Goal: Task Accomplishment & Management: Use online tool/utility

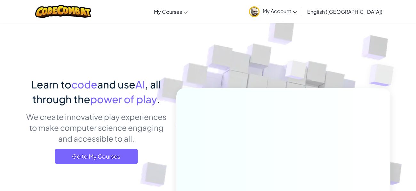
click at [297, 9] on span "My Account" at bounding box center [280, 11] width 34 height 7
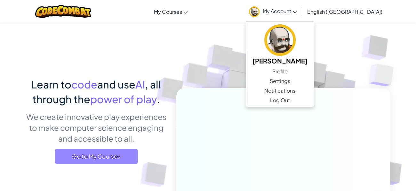
click at [111, 153] on span "Go to My Courses" at bounding box center [96, 155] width 83 height 15
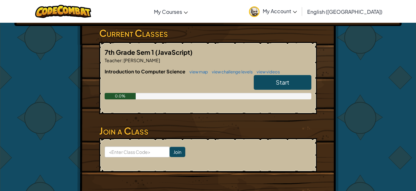
scroll to position [106, 0]
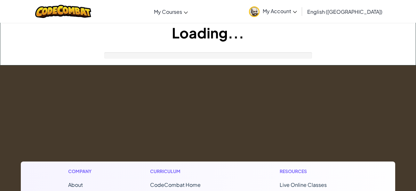
scroll to position [106, 0]
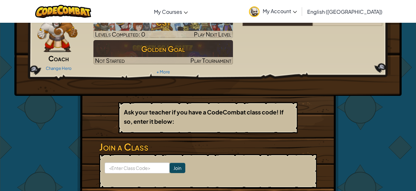
scroll to position [55, 0]
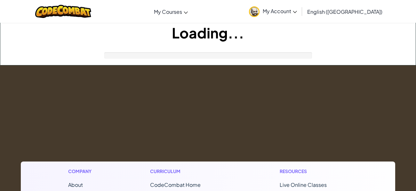
scroll to position [55, 0]
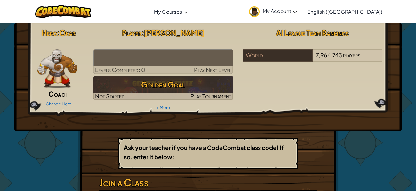
click at [307, 144] on div "Hero : Okar Coach Change Hero Player : Brenton Burton Levels Completed: 0 Play …" at bounding box center [207, 141] width 261 height 236
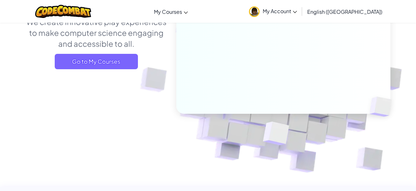
scroll to position [108, 0]
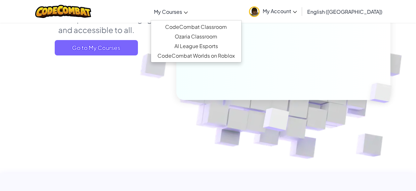
click at [188, 8] on link "My Courses" at bounding box center [171, 11] width 40 height 17
click at [58, 17] on img at bounding box center [63, 11] width 56 height 13
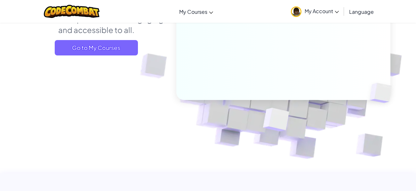
click at [77, 40] on div "Learn to code and use AI , all through the power of play . We create innovative…" at bounding box center [208, 31] width 365 height 234
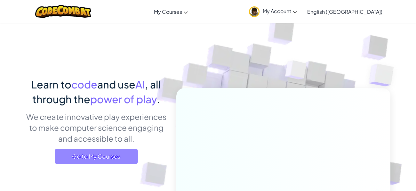
click at [77, 159] on span "Go to My Courses" at bounding box center [96, 155] width 83 height 15
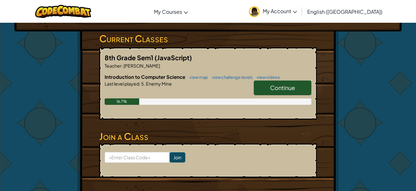
scroll to position [100, 0]
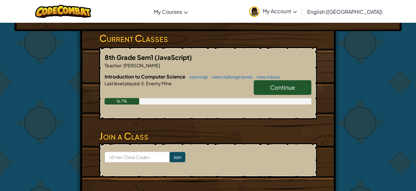
click at [301, 83] on link "Continue" at bounding box center [283, 87] width 58 height 15
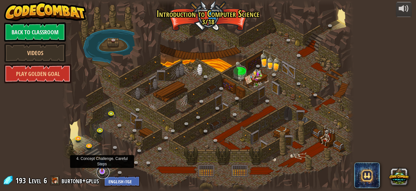
click at [99, 173] on link at bounding box center [103, 172] width 13 height 13
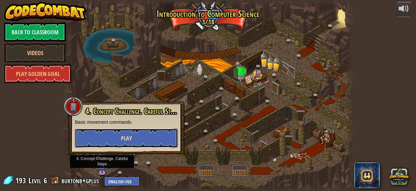
click at [125, 136] on span "Play" at bounding box center [126, 138] width 11 height 8
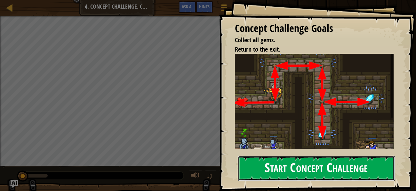
click at [311, 171] on button "Start Concept Challenge" at bounding box center [316, 167] width 157 height 25
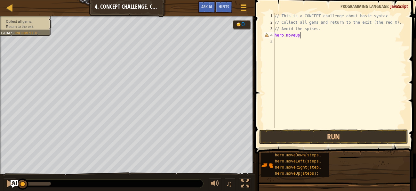
scroll to position [3, 2]
type textarea "hero.moveUp();"
click at [364, 127] on div "// This is a CONCEPT challenge about basic syntax. // Collect all gems and retu…" at bounding box center [339, 77] width 133 height 128
click at [369, 142] on button "Run" at bounding box center [333, 136] width 149 height 15
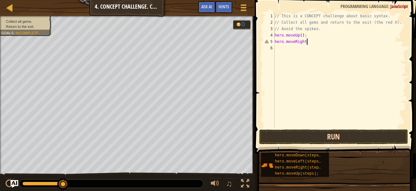
scroll to position [3, 2]
type textarea "hero.moveRight();"
click at [363, 139] on button "Run" at bounding box center [333, 136] width 149 height 15
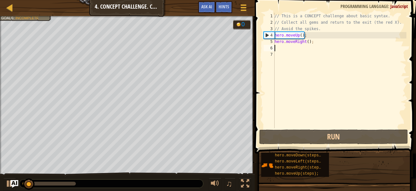
click at [291, 57] on div "// This is a CONCEPT challenge about basic syntax. // Collect all gems and retu…" at bounding box center [339, 77] width 133 height 128
click at [289, 51] on div "// This is a CONCEPT challenge about basic syntax. // Collect all gems and retu…" at bounding box center [339, 77] width 133 height 128
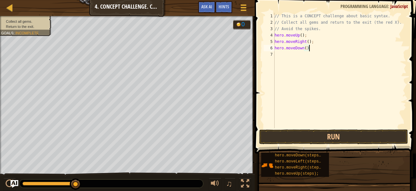
scroll to position [3, 3]
type textarea "hero.moveDown();"
click at [365, 140] on button "Run" at bounding box center [333, 136] width 149 height 15
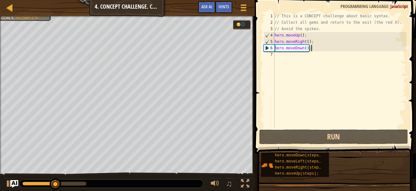
click at [290, 56] on div "// This is a CONCEPT challenge about basic syntax. // Collect all gems and retu…" at bounding box center [339, 77] width 133 height 128
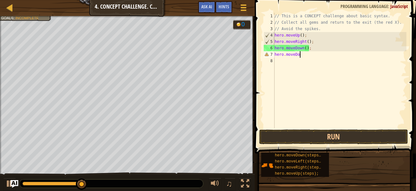
scroll to position [3, 2]
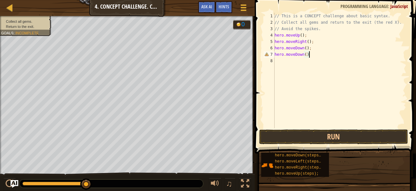
type textarea "hero.moveDown();"
click at [348, 136] on button "Run" at bounding box center [333, 136] width 149 height 15
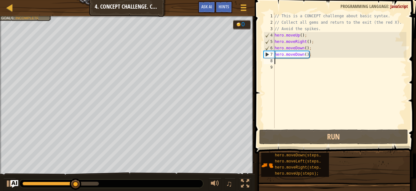
click at [291, 62] on div "// This is a CONCEPT challenge about basic syntax. // Collect all gems and retu…" at bounding box center [339, 77] width 133 height 128
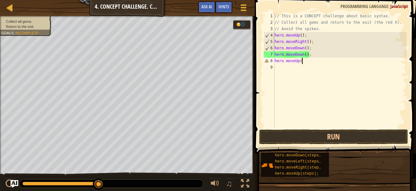
scroll to position [3, 2]
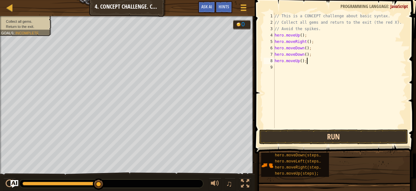
type textarea "hero.moveUp();"
click at [372, 135] on button "Run" at bounding box center [333, 136] width 149 height 15
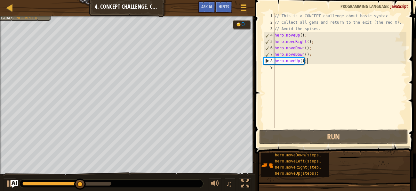
click at [302, 69] on div "// This is a CONCEPT challenge about basic syntax. // Collect all gems and retu…" at bounding box center [339, 77] width 133 height 128
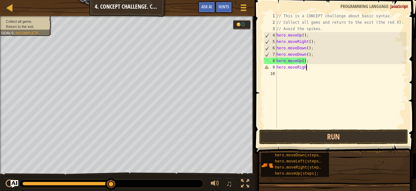
scroll to position [3, 2]
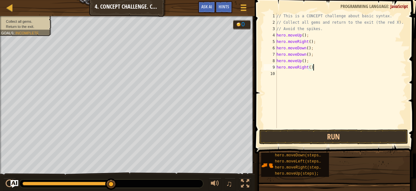
type textarea "hero.moveRight();"
click at [354, 123] on div "// This is a CONCEPT challenge about basic syntax. // Collect all gems and retu…" at bounding box center [340, 77] width 131 height 128
click at [360, 139] on button "Run" at bounding box center [333, 136] width 149 height 15
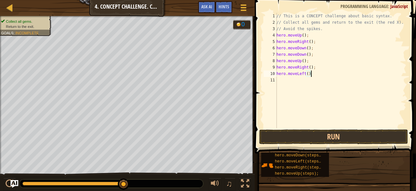
scroll to position [3, 3]
type textarea "hero.moveLeft();"
click at [365, 134] on button "Run" at bounding box center [333, 136] width 149 height 15
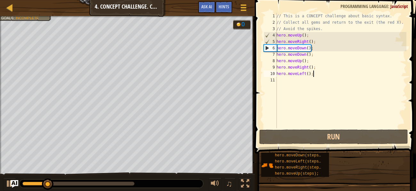
click at [292, 82] on div "// This is a CONCEPT challenge about basic syntax. // Collect all gems and retu…" at bounding box center [340, 77] width 131 height 128
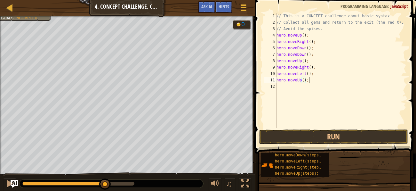
scroll to position [3, 2]
type textarea "hero.moveUp();"
click at [363, 138] on button "Run" at bounding box center [333, 136] width 149 height 15
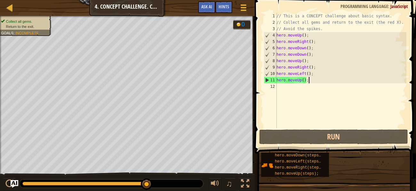
click at [290, 93] on div "// This is a CONCEPT challenge about basic syntax. // Collect all gems and retu…" at bounding box center [340, 77] width 131 height 128
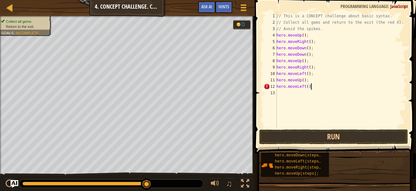
scroll to position [3, 3]
type textarea "hero.moveLeft();"
click at [361, 138] on button "Run" at bounding box center [333, 136] width 149 height 15
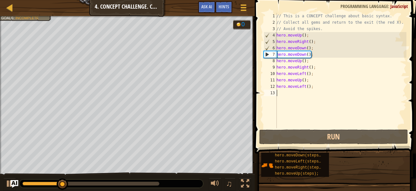
click at [283, 93] on div "// This is a CONCEPT challenge about basic syntax. // Collect all gems and retu…" at bounding box center [340, 77] width 131 height 128
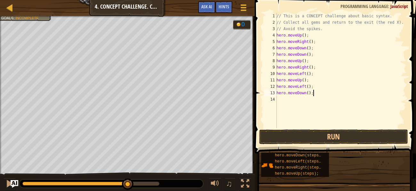
type textarea "hero.moveDown();"
click at [353, 139] on button "Run" at bounding box center [333, 136] width 149 height 15
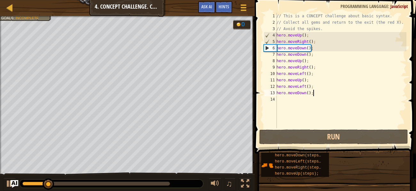
click at [286, 97] on div "// This is a CONCEPT challenge about basic syntax. // Collect all gems and retu…" at bounding box center [340, 77] width 131 height 128
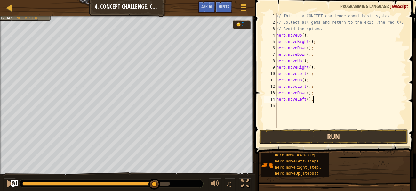
type textarea "hero.moveLeft();"
click at [336, 132] on button "Run" at bounding box center [333, 136] width 149 height 15
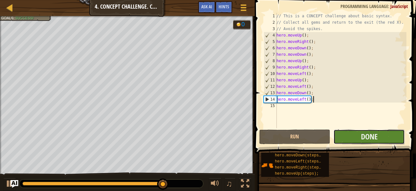
click at [387, 134] on button "Done" at bounding box center [368, 136] width 71 height 15
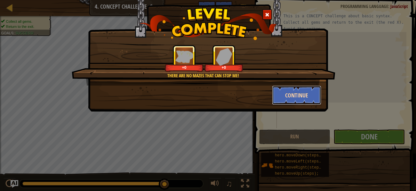
click at [300, 89] on button "Continue" at bounding box center [297, 94] width 50 height 19
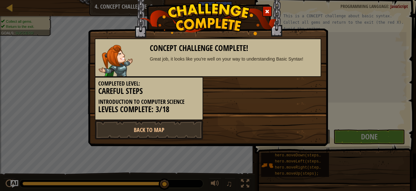
click at [304, 105] on div "Completed Level: Careful Steps Introduction to Computer Science Levels Complete…" at bounding box center [208, 98] width 236 height 43
click at [186, 136] on link "Back to Map" at bounding box center [149, 129] width 108 height 19
